Goal: Task Accomplishment & Management: Use online tool/utility

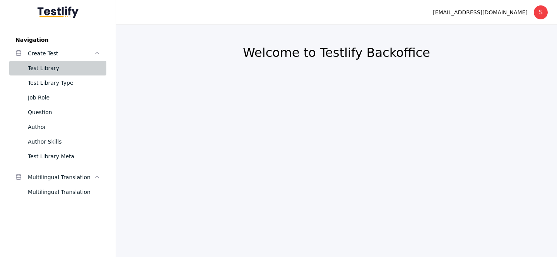
click at [87, 71] on div "Test Library" at bounding box center [64, 67] width 72 height 9
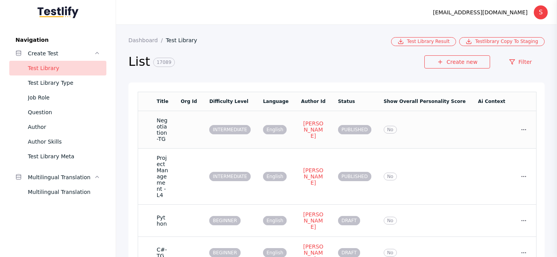
click at [471, 144] on td at bounding box center [491, 129] width 40 height 37
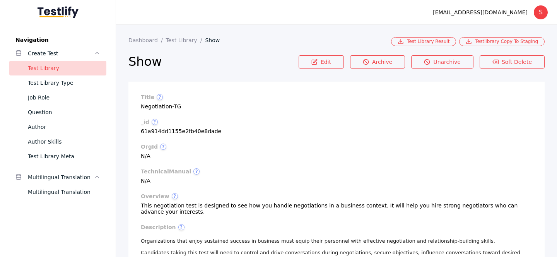
click at [334, 55] on section "Show Edit Archive Unarchive Soft Delete" at bounding box center [336, 64] width 416 height 36
click at [330, 61] on link "Edit" at bounding box center [320, 61] width 45 height 13
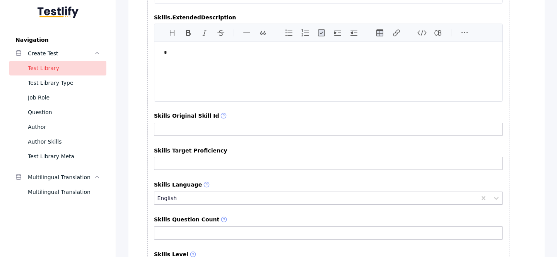
scroll to position [1109, 0]
